Goal: Check status: Check status

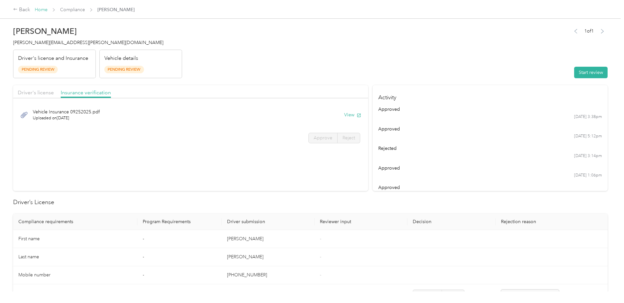
click at [40, 10] on link "Home" at bounding box center [41, 10] width 13 height 6
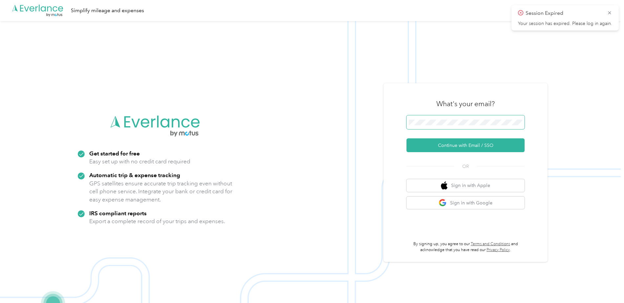
click at [453, 149] on button "Continue with Email / SSO" at bounding box center [466, 145] width 118 height 14
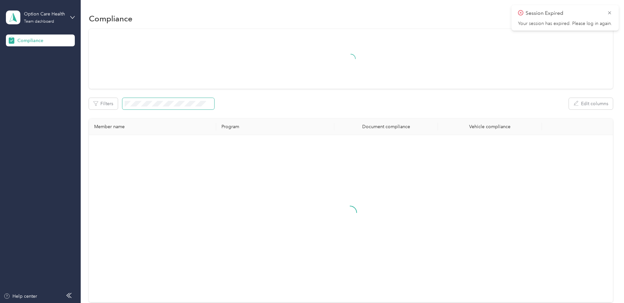
click at [146, 107] on span at bounding box center [168, 103] width 92 height 11
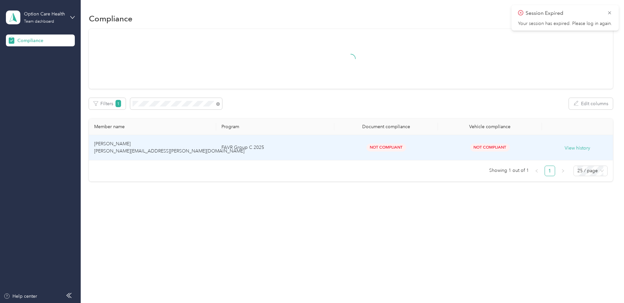
click at [183, 143] on td "Christine Scott christine.scott@optioncare.com" at bounding box center [152, 147] width 127 height 25
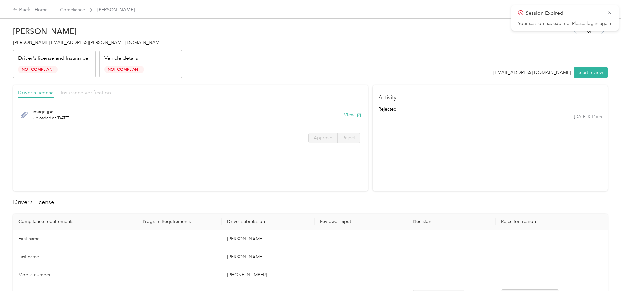
click at [85, 95] on span "Insurance verification" at bounding box center [86, 92] width 50 height 6
click at [348, 136] on button "View" at bounding box center [352, 136] width 17 height 7
click at [345, 116] on button "View" at bounding box center [352, 114] width 17 height 7
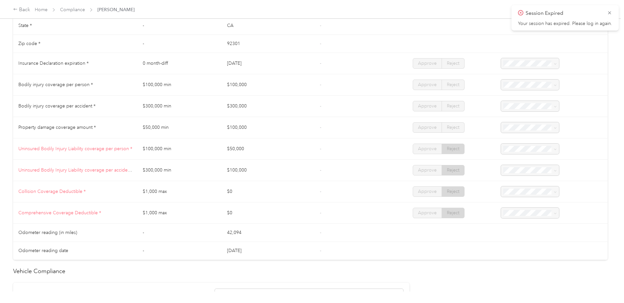
scroll to position [328, 0]
click at [611, 14] on icon at bounding box center [609, 12] width 3 height 3
